Goal: Task Accomplishment & Management: Manage account settings

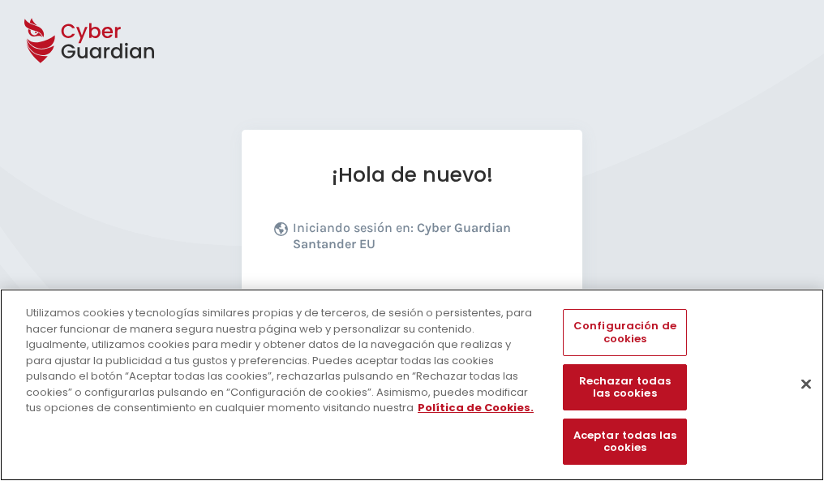
scroll to position [199, 0]
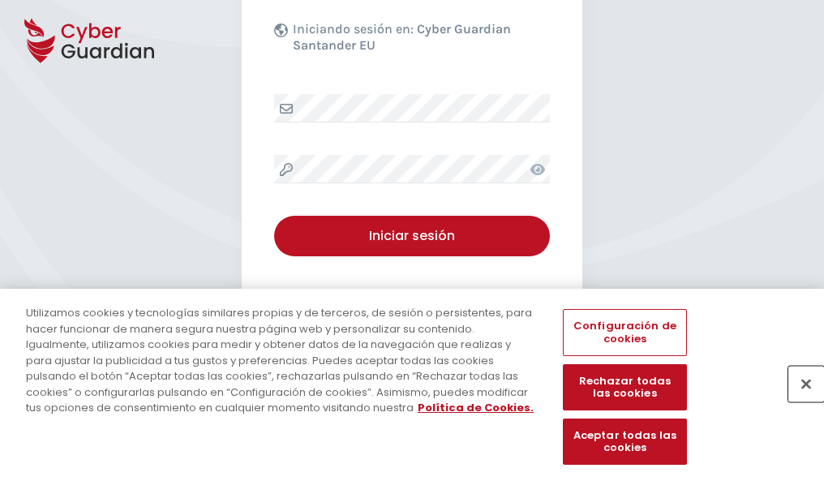
click at [798, 401] on button "Cerrar" at bounding box center [806, 384] width 36 height 36
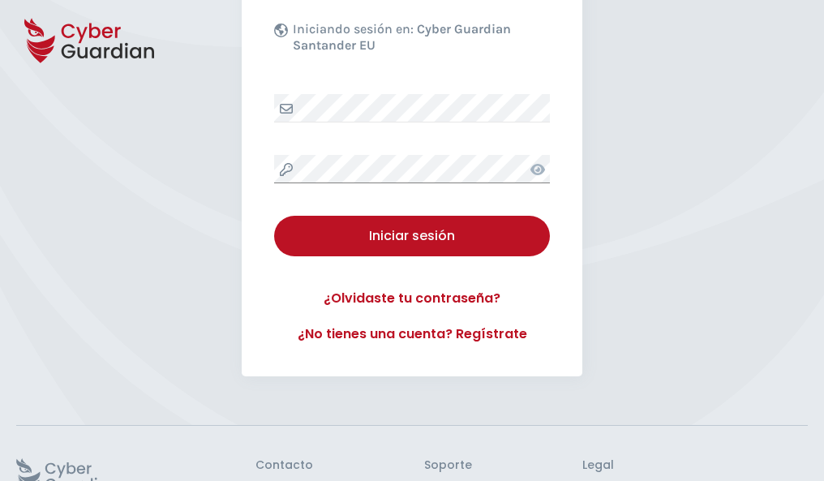
scroll to position [316, 0]
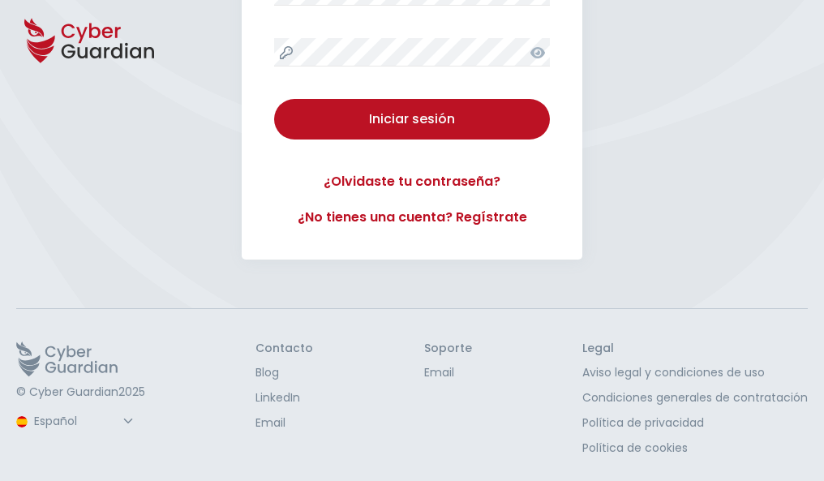
click at [274, 99] on button "Iniciar sesión" at bounding box center [412, 119] width 276 height 41
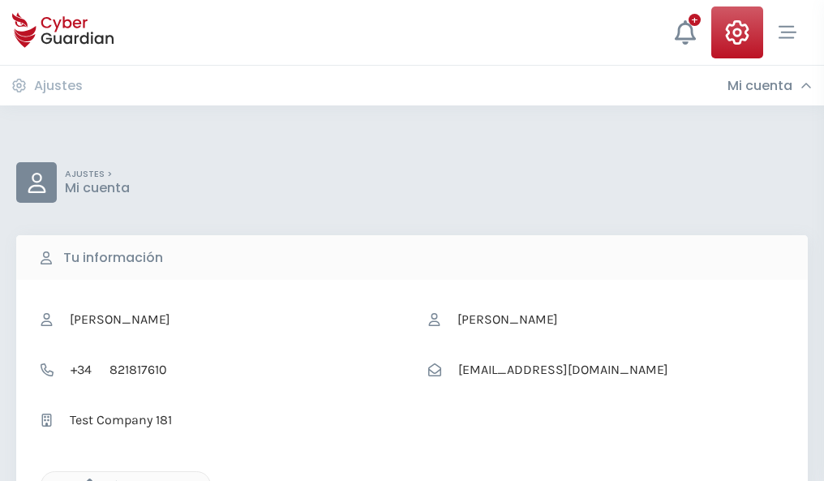
click at [85, 479] on icon "button" at bounding box center [86, 486] width 14 height 14
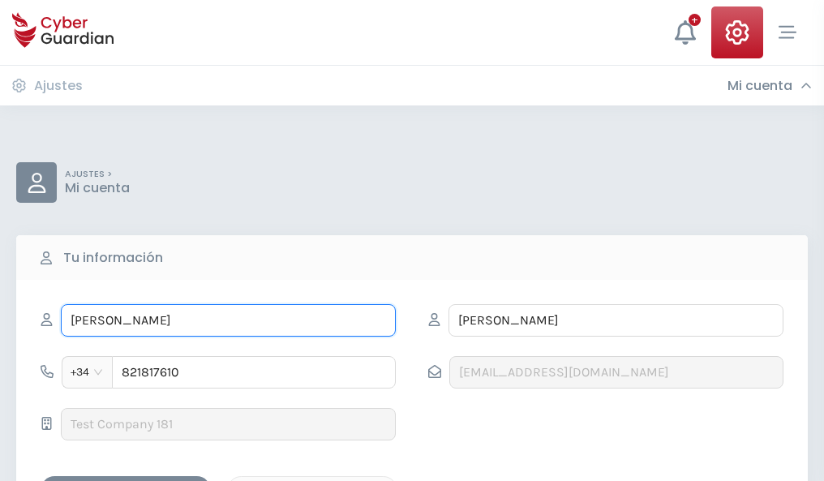
click at [228, 320] on input "ANA BELÉN" at bounding box center [228, 320] width 335 height 32
type input "A"
type input "Caridad"
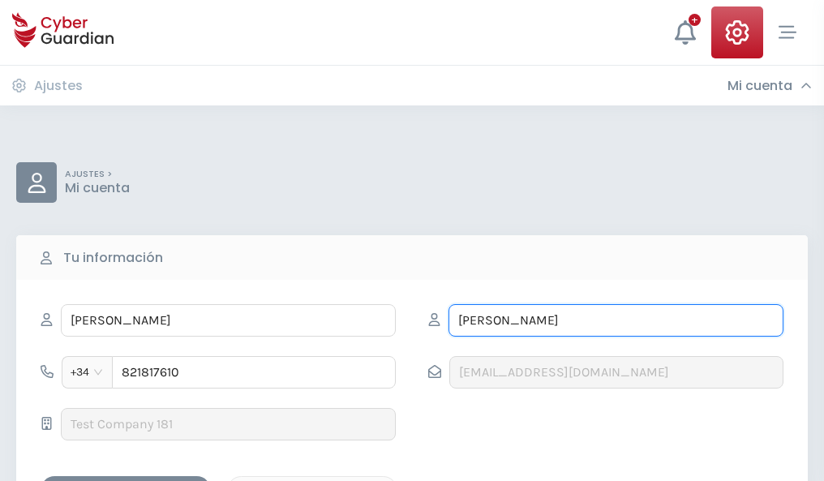
click at [616, 320] on input "COBOS" at bounding box center [616, 320] width 335 height 32
type input "C"
type input "Castrillo"
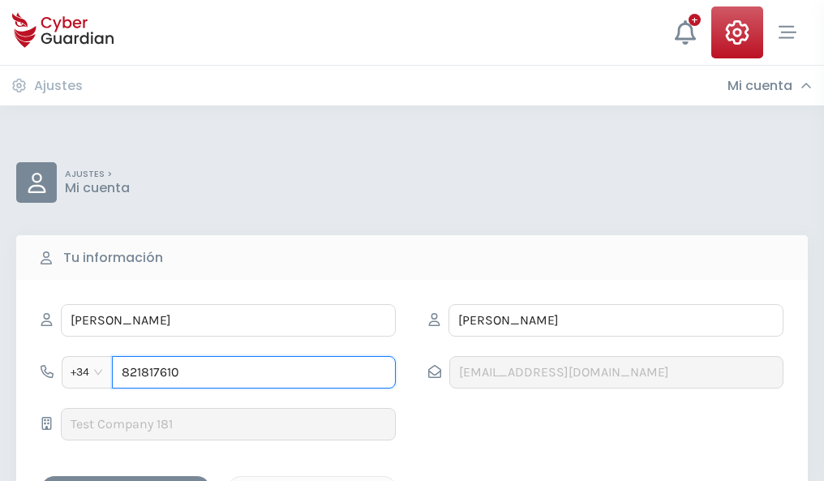
click at [254, 372] on input "821817610" at bounding box center [254, 372] width 284 height 32
type input "8"
type input "838908121"
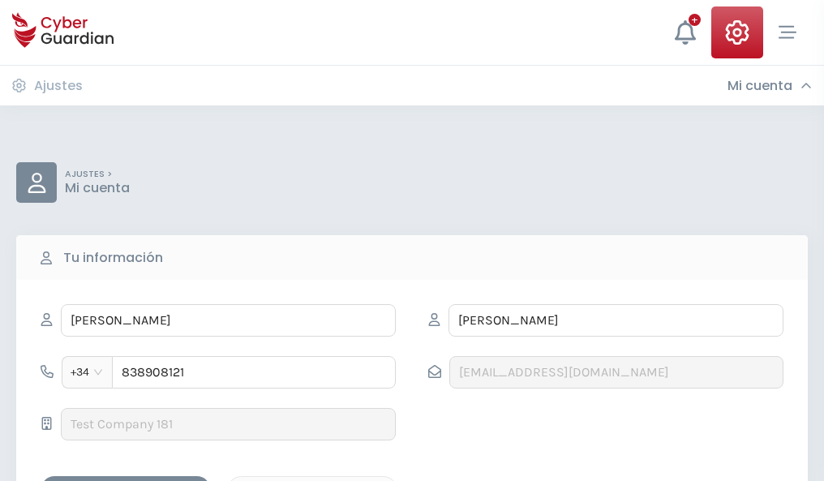
click at [126, 480] on div "Guardar cambios" at bounding box center [126, 490] width 146 height 20
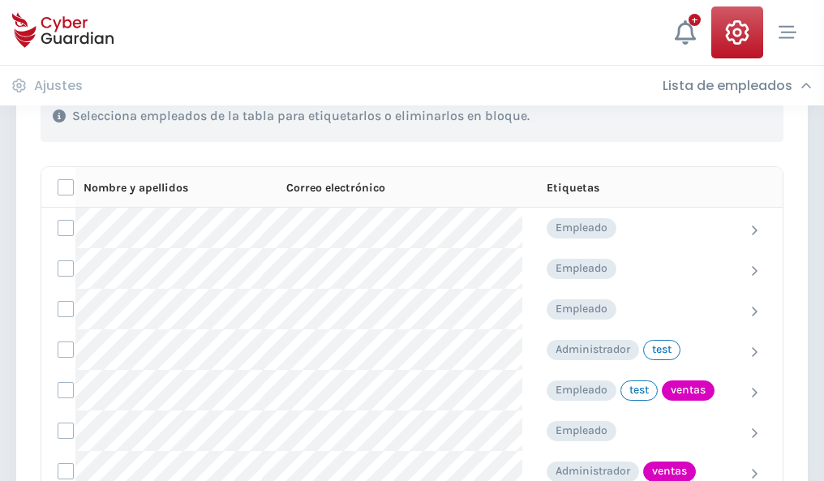
scroll to position [735, 0]
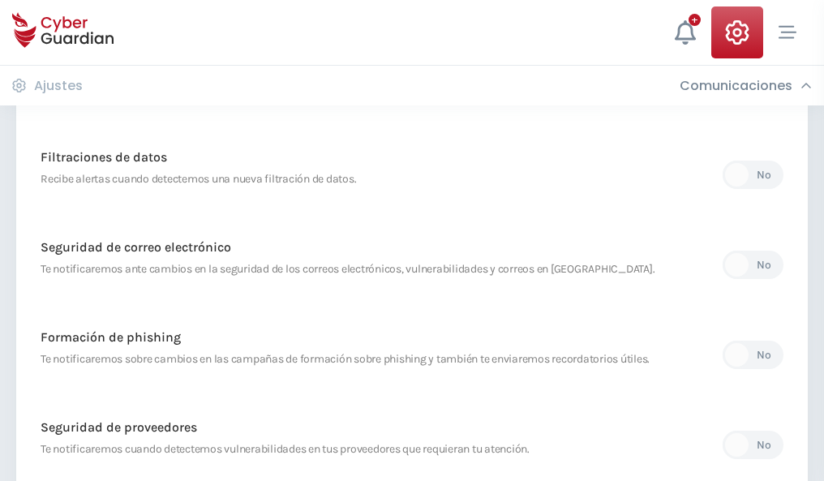
scroll to position [854, 0]
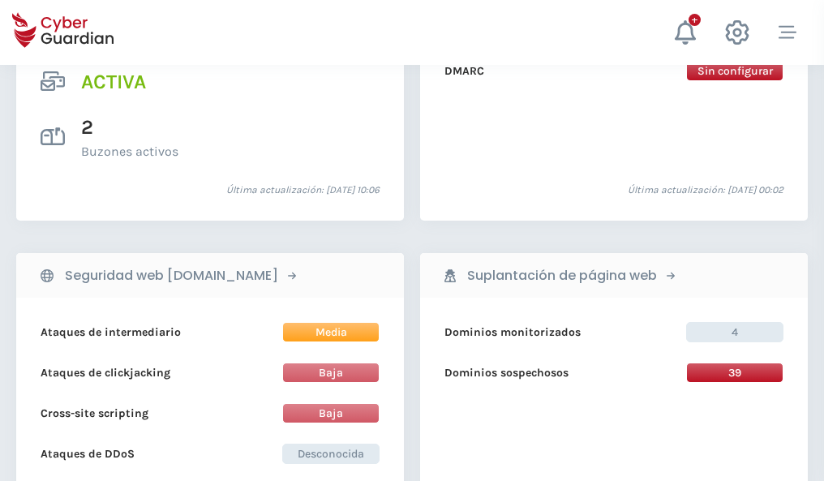
scroll to position [1648, 0]
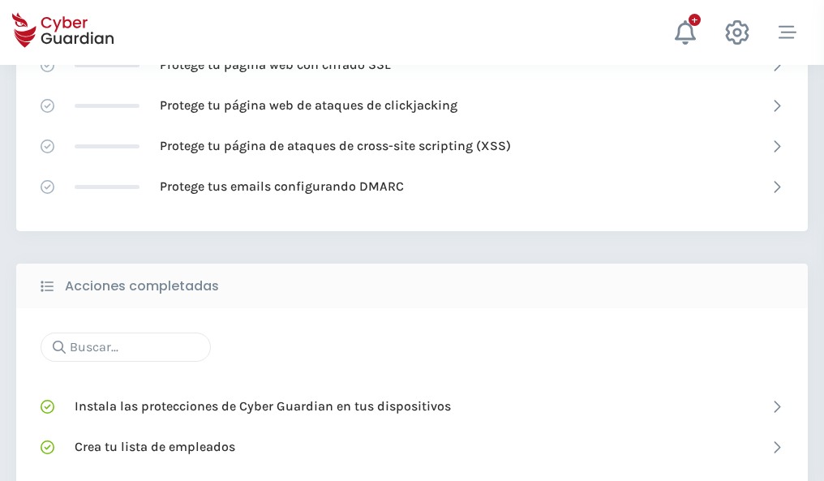
scroll to position [1080, 0]
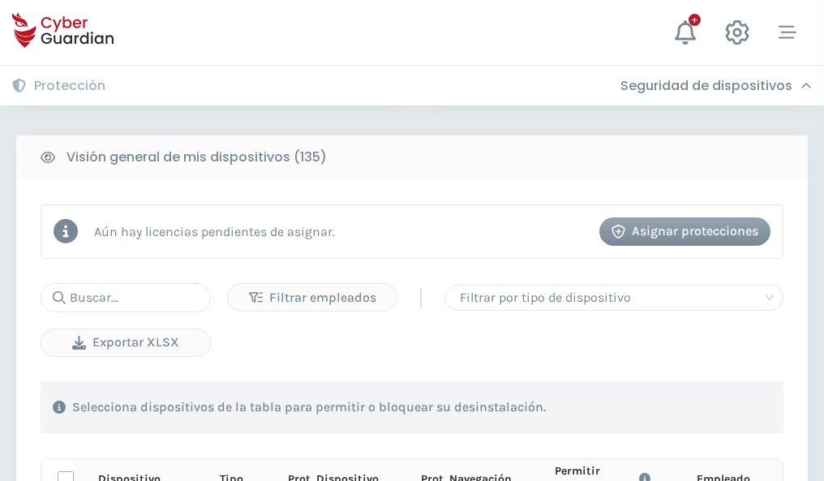
scroll to position [1433, 0]
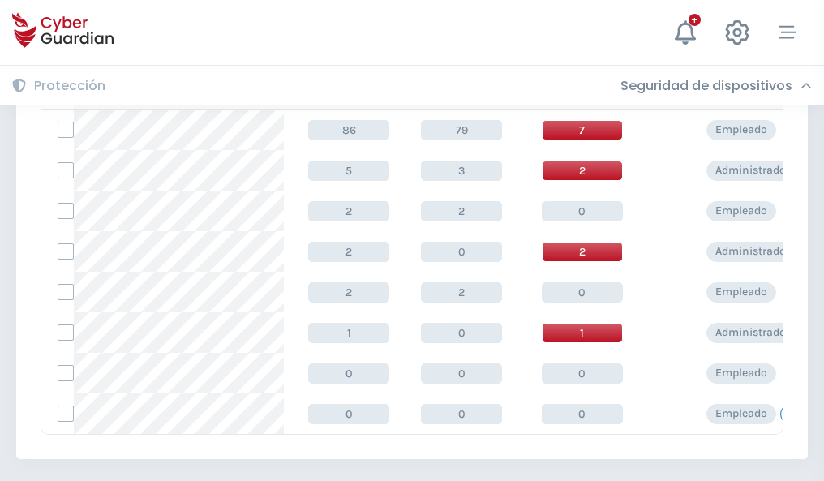
scroll to position [753, 0]
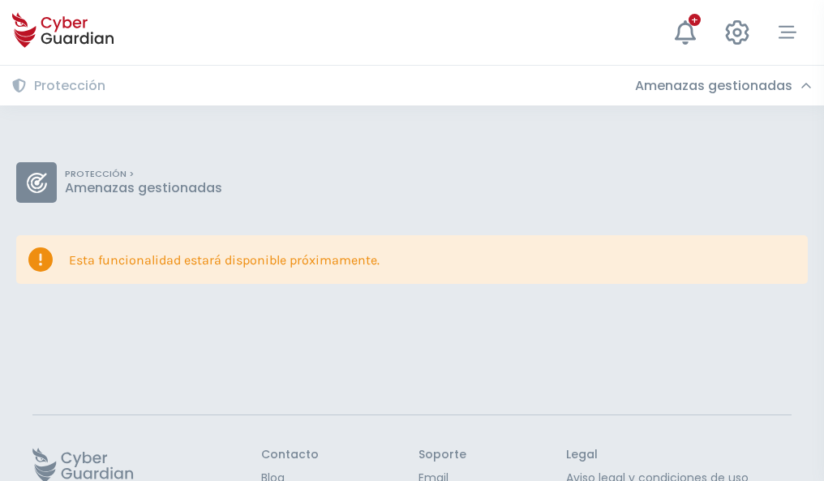
scroll to position [105, 0]
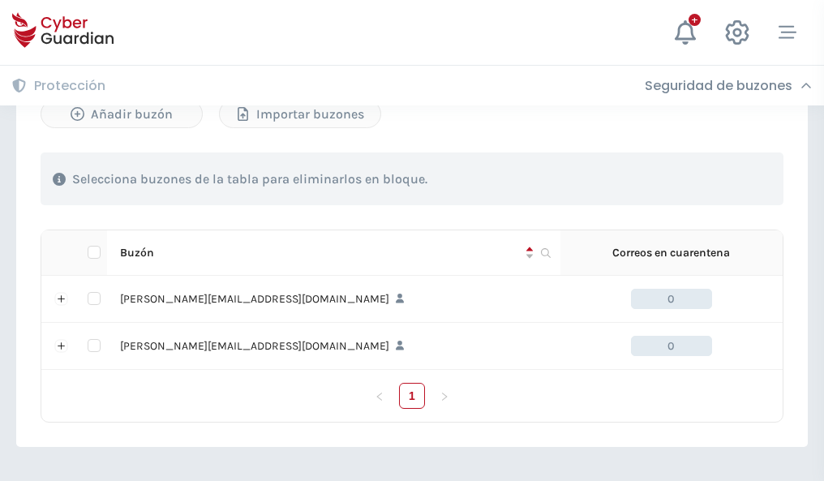
scroll to position [705, 0]
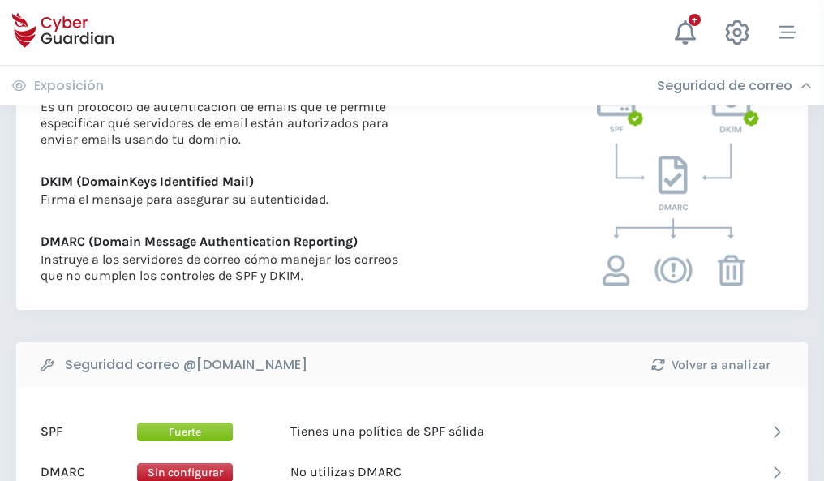
scroll to position [875, 0]
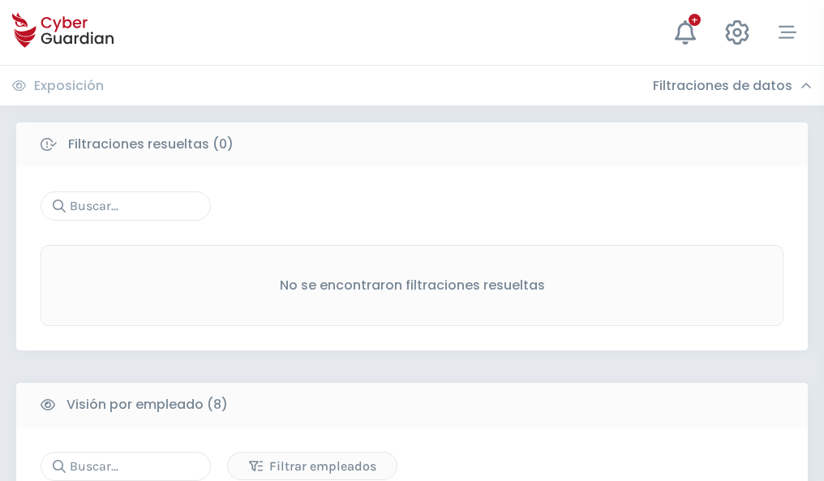
scroll to position [1382, 0]
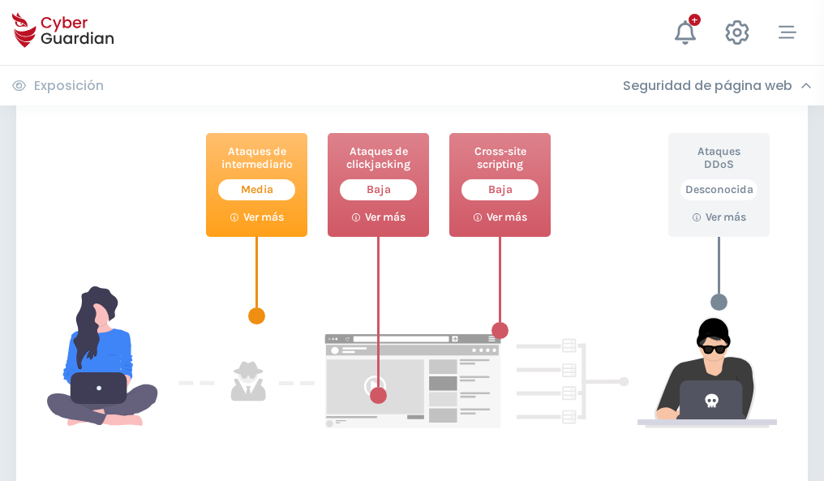
scroll to position [883, 0]
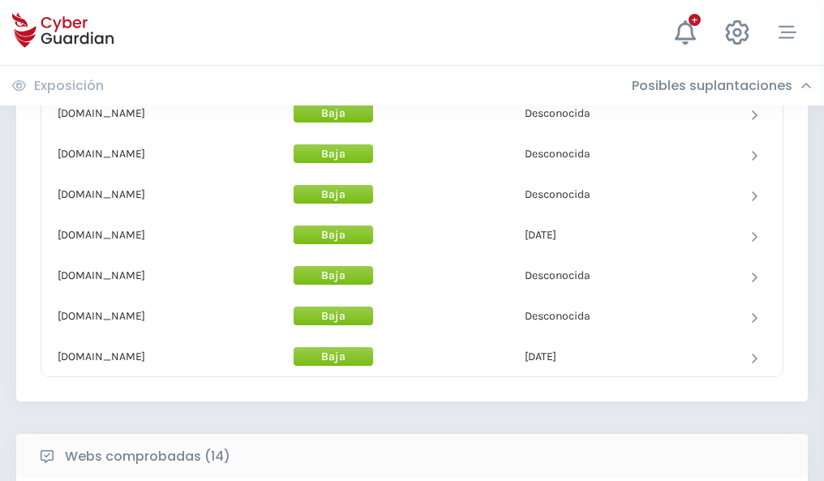
scroll to position [1582, 0]
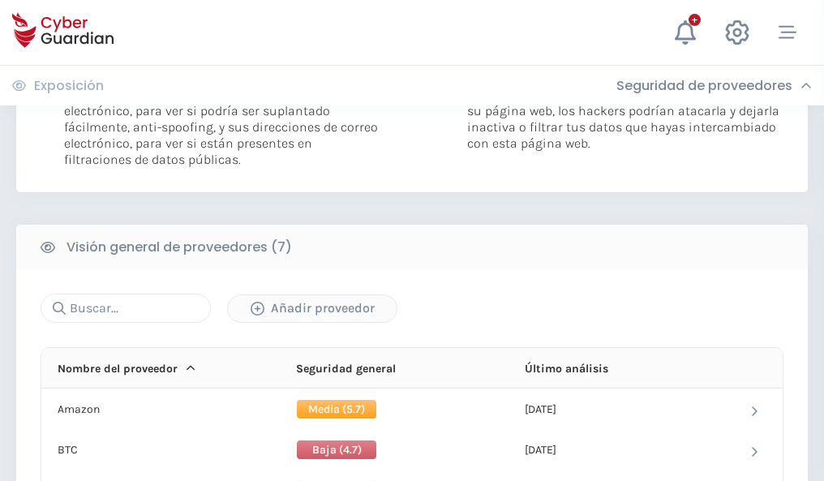
scroll to position [1086, 0]
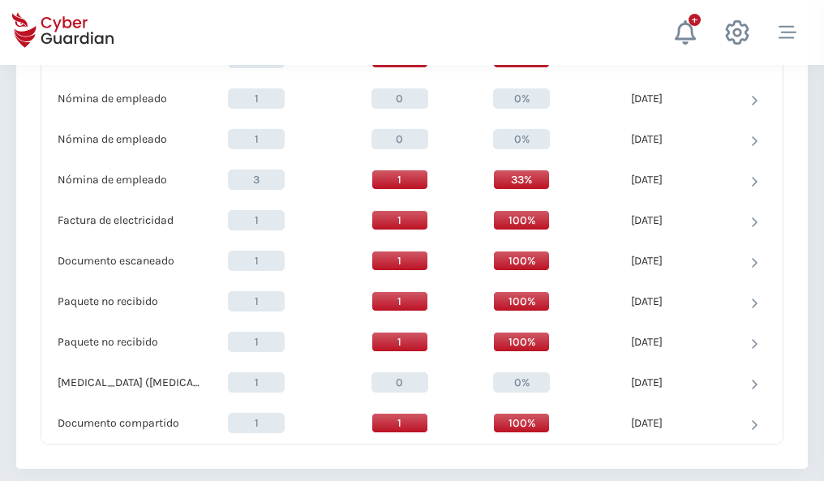
scroll to position [1681, 0]
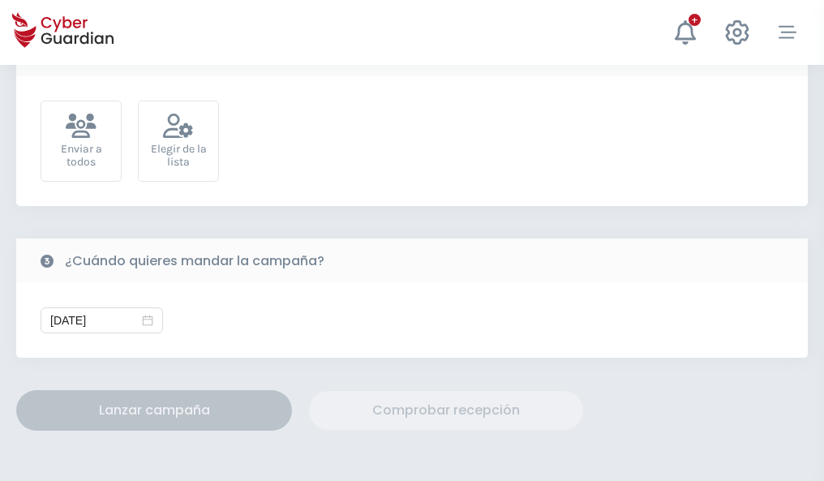
scroll to position [594, 0]
